Goal: Entertainment & Leisure: Browse casually

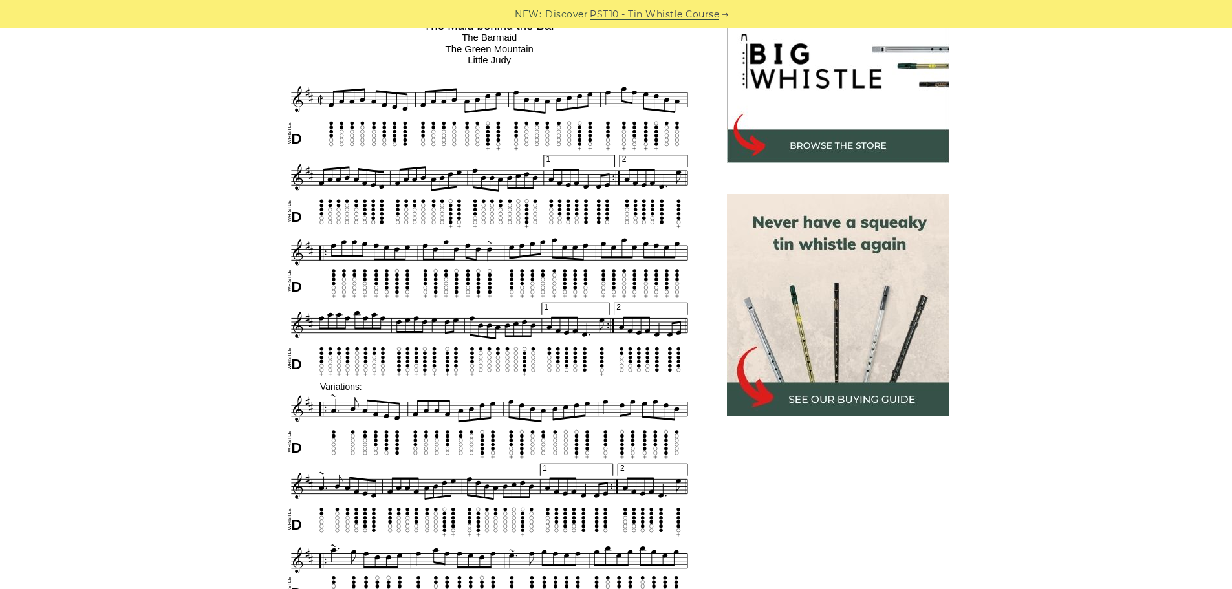
scroll to position [453, 0]
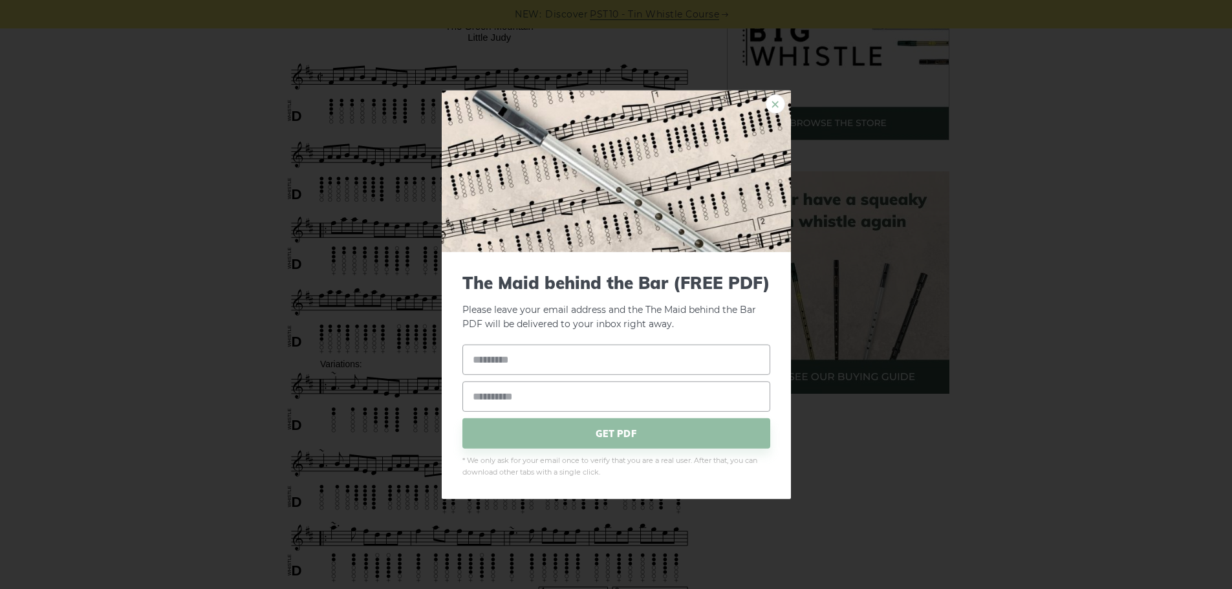
click at [773, 104] on link "×" at bounding box center [775, 103] width 19 height 19
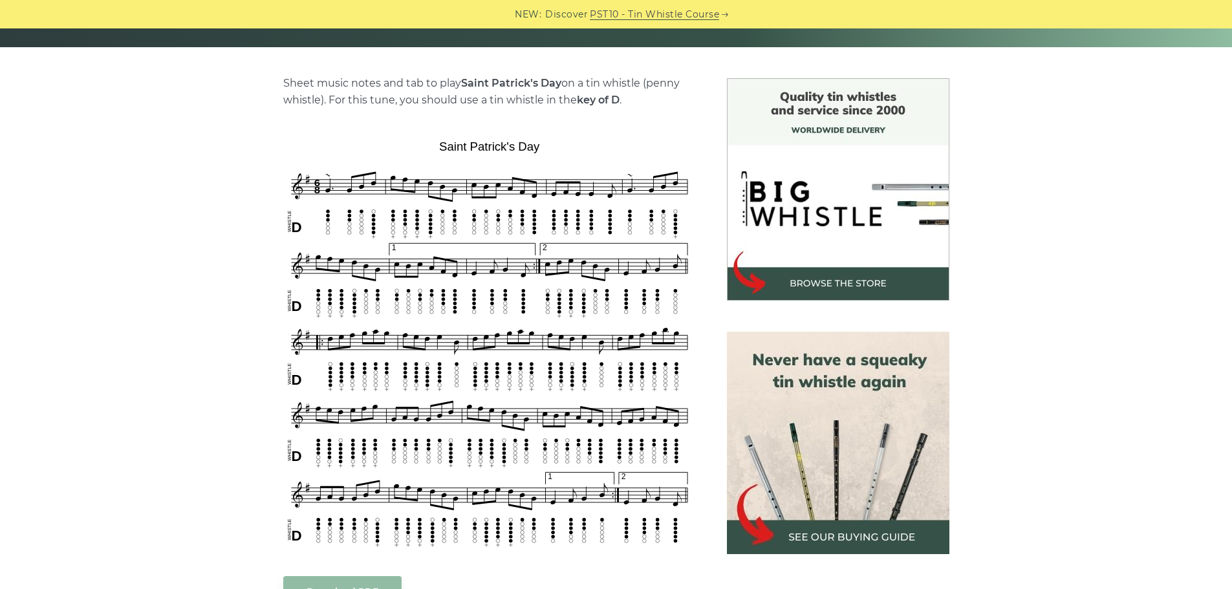
scroll to position [259, 0]
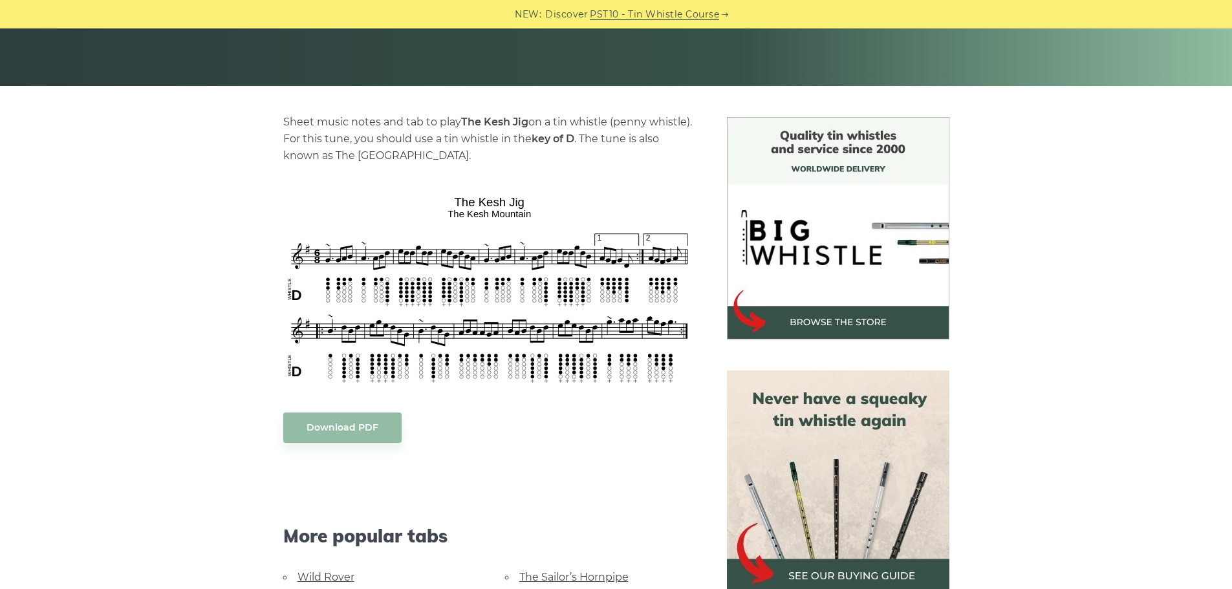
scroll to position [259, 0]
